Goal: Transaction & Acquisition: Obtain resource

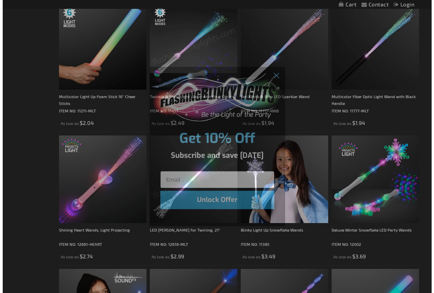
scroll to position [272, 0]
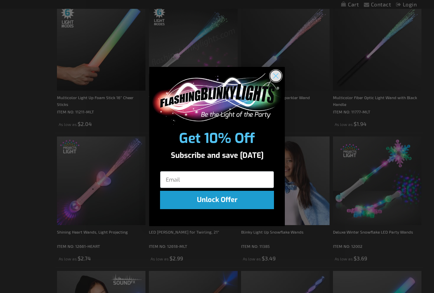
click at [276, 74] on circle "Close dialog" at bounding box center [275, 75] width 11 height 11
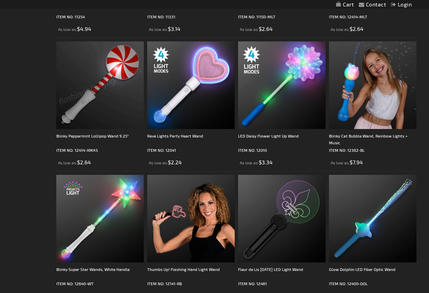
scroll to position [1900, 0]
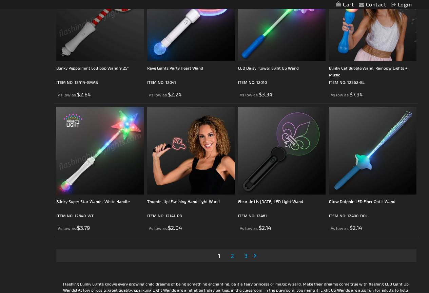
click at [232, 255] on span "2" at bounding box center [232, 255] width 3 height 7
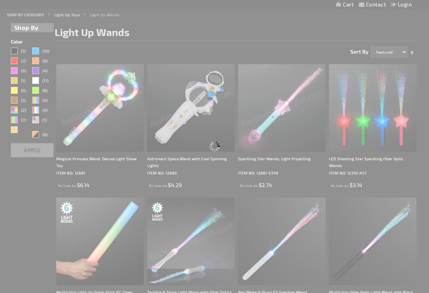
scroll to position [0, 0]
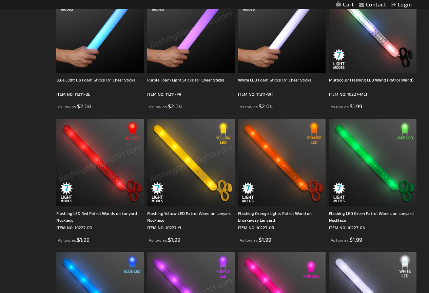
scroll to position [1289, 0]
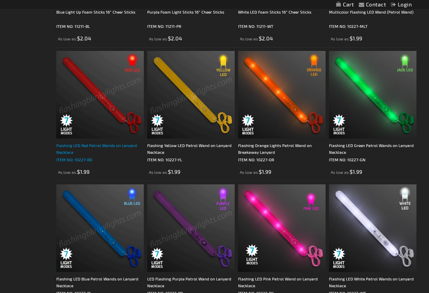
click at [89, 143] on div "Flashing LED Red Patrol Wands on Lanyard Necklace" at bounding box center [100, 149] width 88 height 14
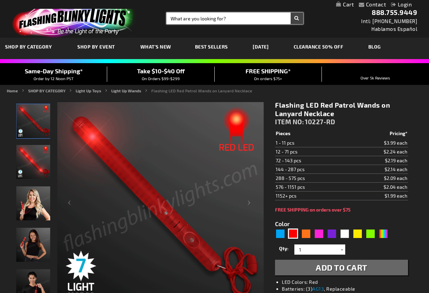
click at [188, 18] on input "Search" at bounding box center [235, 19] width 137 height 12
type input "Christmas LED wand"
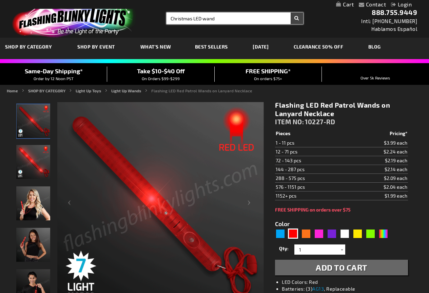
click at [291, 13] on button "Search" at bounding box center [297, 19] width 13 height 12
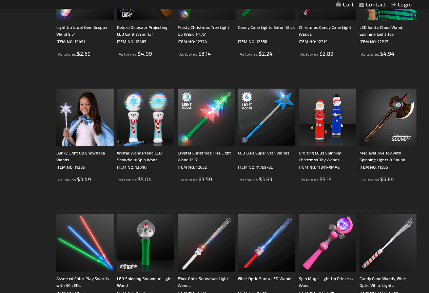
scroll to position [373, 0]
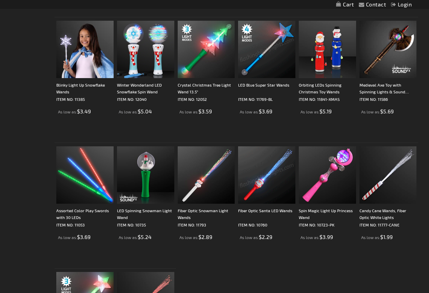
click at [257, 181] on img at bounding box center [266, 174] width 57 height 57
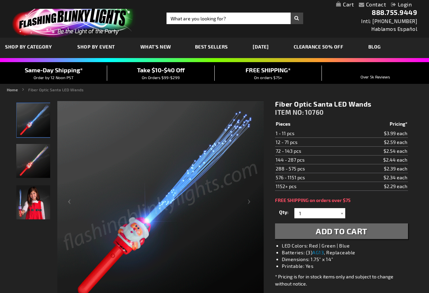
click at [391, 158] on td "$2.44 each" at bounding box center [378, 159] width 60 height 9
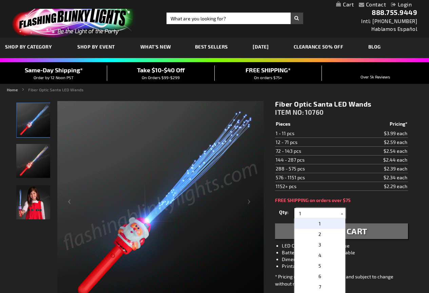
drag, startPoint x: 302, startPoint y: 213, endPoint x: 279, endPoint y: 218, distance: 24.3
click at [279, 218] on div "Qty 1 2 3 4 5 6 7 8 9 10 11 12 24 36 48 60 72 84 96 108 120 132 144 156 168" at bounding box center [341, 213] width 133 height 14
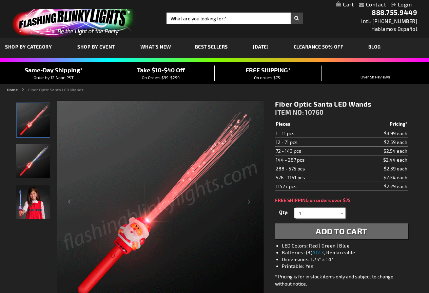
type input "2"
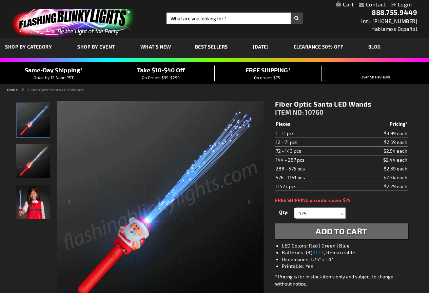
scroll to position [68, 0]
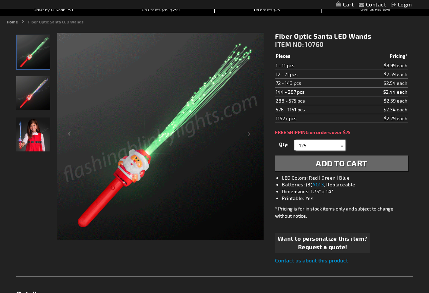
type input "125"
click at [316, 241] on span "Want to personalize this item?" at bounding box center [323, 238] width 90 height 9
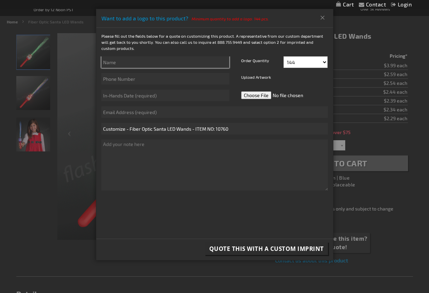
click at [120, 60] on input "text" at bounding box center [165, 62] width 128 height 12
type input "Marcie Weaver"
type input "9252091738"
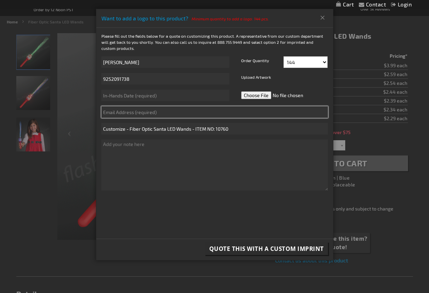
type input "marcie@marcelorthodontics.com"
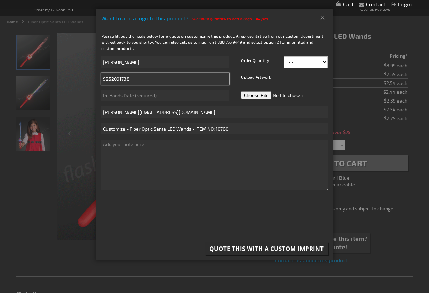
drag, startPoint x: 130, startPoint y: 77, endPoint x: 110, endPoint y: 79, distance: 19.7
click at [110, 79] on input "9252091738" at bounding box center [165, 79] width 128 height 12
type input "9254477799"
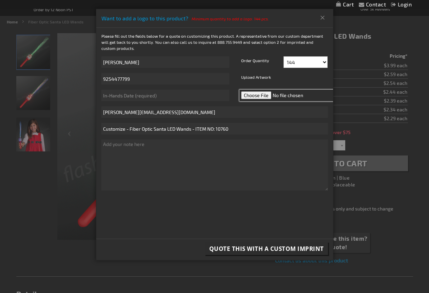
click at [257, 94] on input "file" at bounding box center [287, 96] width 96 height 12
click at [254, 91] on input "file" at bounding box center [287, 96] width 96 height 12
type input "C:\fakepath\Marcel Ortho Halloween Bag.png"
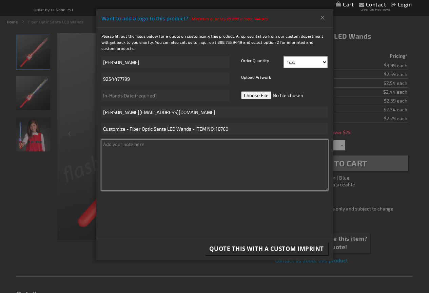
click at [110, 147] on textarea at bounding box center [214, 164] width 227 height 51
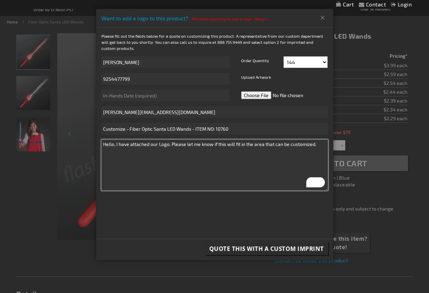
type textarea "Hello, I have attached our Logo. Please let me know if this will fit in the are…"
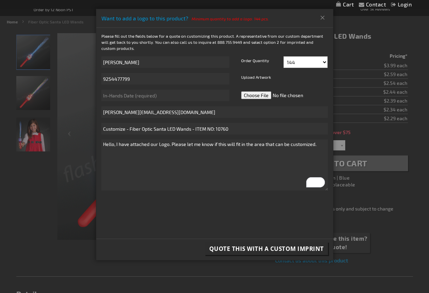
click at [250, 247] on span "Quote this with a Custom Imprint" at bounding box center [266, 249] width 115 height 8
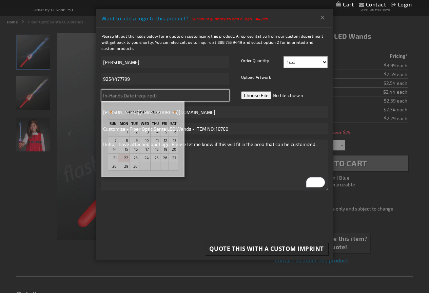
scroll to position [0, 0]
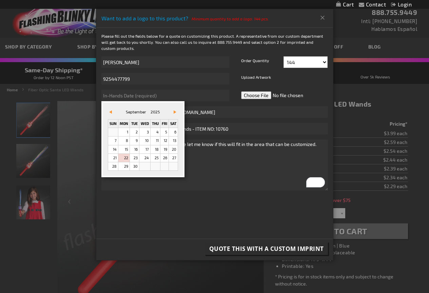
click at [176, 111] on span "Vor&#x3e;" at bounding box center [175, 111] width 3 height 3
click at [176, 113] on span "Vor&#x3e;" at bounding box center [175, 111] width 3 height 3
click at [122, 168] on link "24" at bounding box center [123, 166] width 11 height 8
type input "11/24/2025"
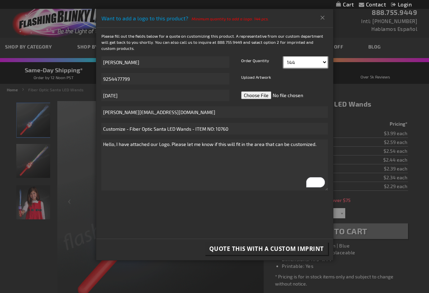
click at [310, 59] on select "144 156 168 180 192 204 216 228 240 252 264 276 288" at bounding box center [306, 62] width 44 height 12
select select "288"
click at [284, 56] on select "144 156 168 180 192 204 216 228 240 252 264 276 288" at bounding box center [306, 62] width 44 height 12
click at [245, 247] on span "Quote this with a Custom Imprint" at bounding box center [266, 249] width 115 height 8
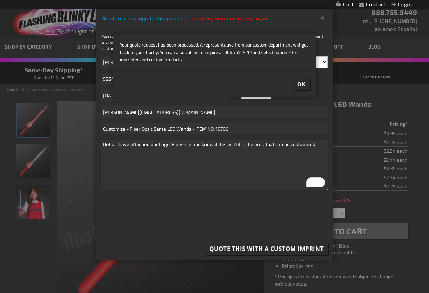
click at [299, 82] on span "Ok" at bounding box center [302, 83] width 8 height 7
